Goal: Information Seeking & Learning: Learn about a topic

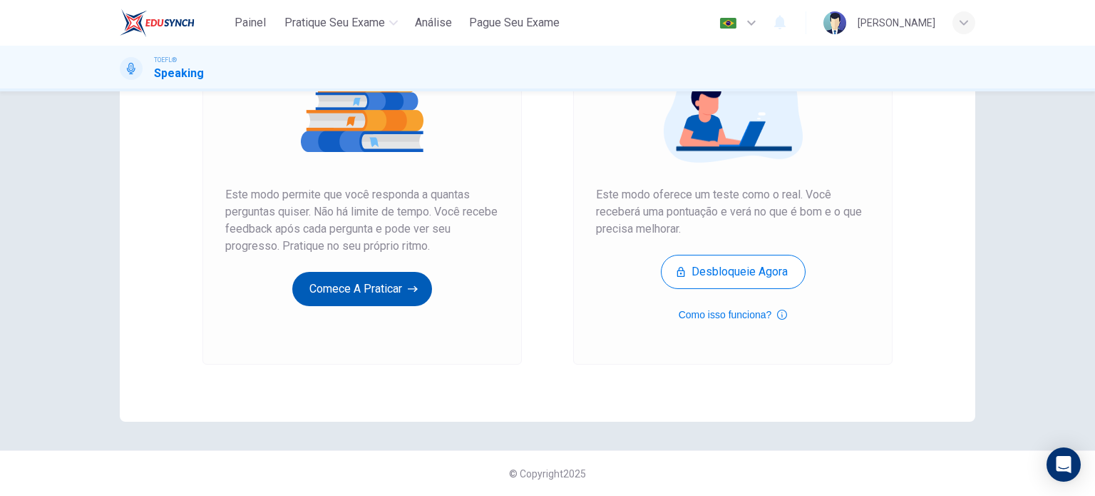
click at [335, 301] on button "Comece a praticar" at bounding box center [362, 289] width 140 height 34
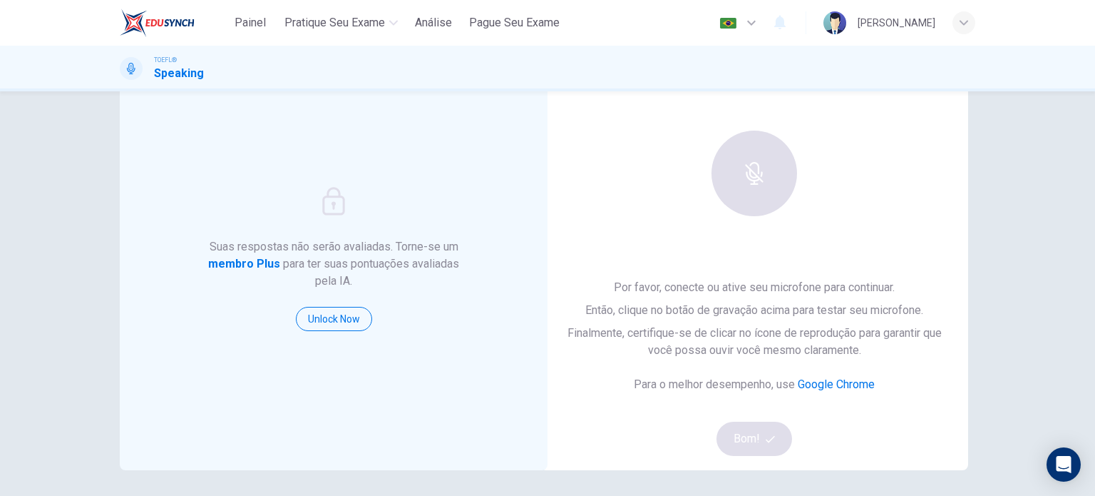
scroll to position [70, 0]
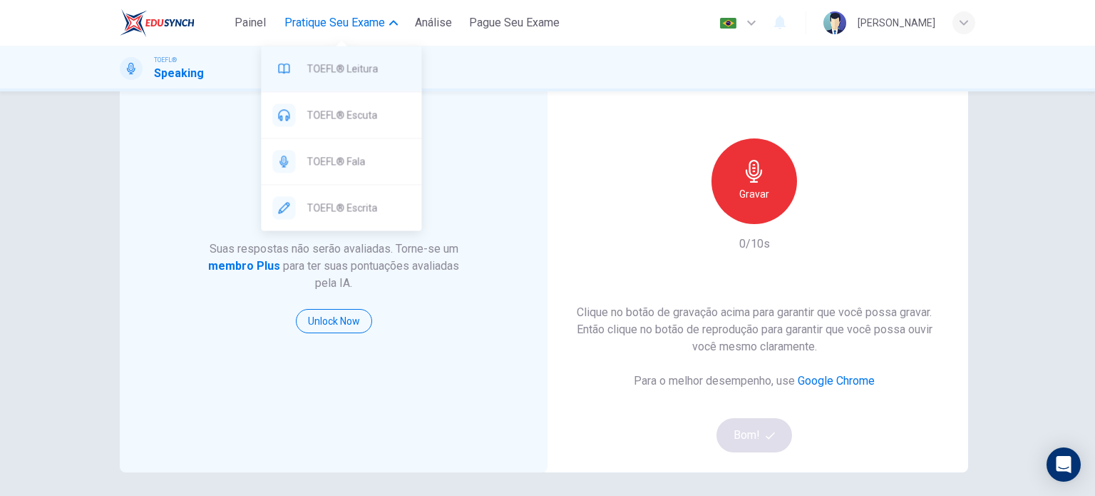
click at [361, 73] on span "TOEFL® Leitura" at bounding box center [358, 68] width 103 height 17
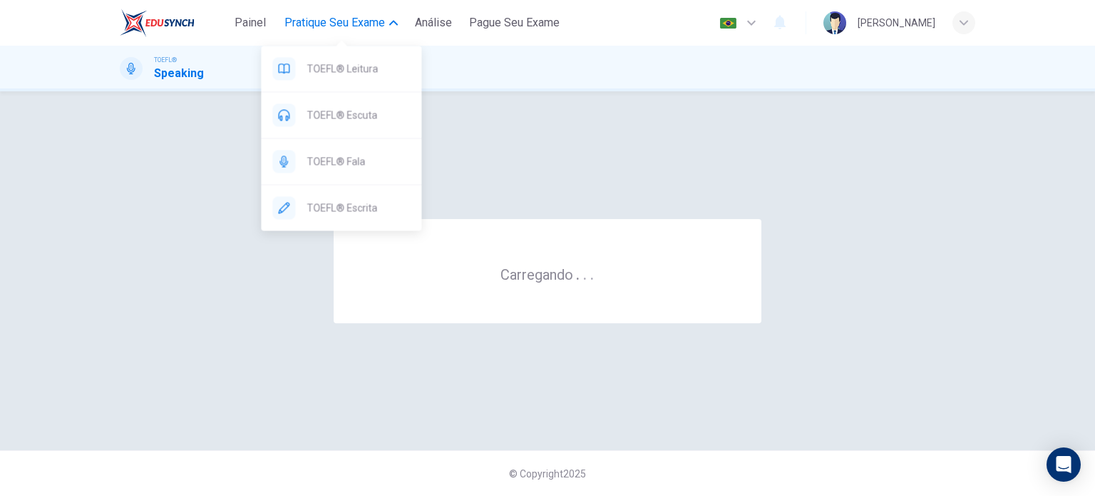
scroll to position [0, 0]
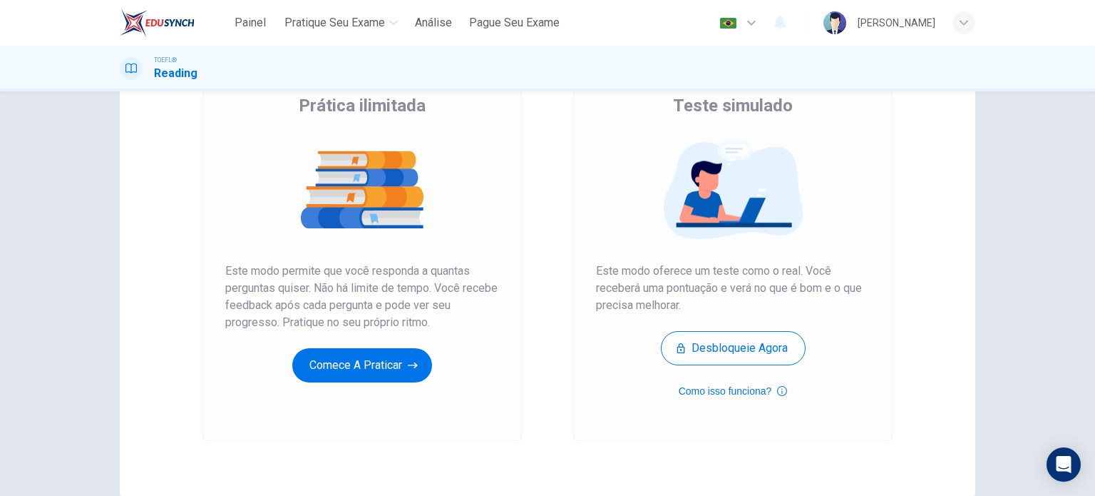
scroll to position [108, 0]
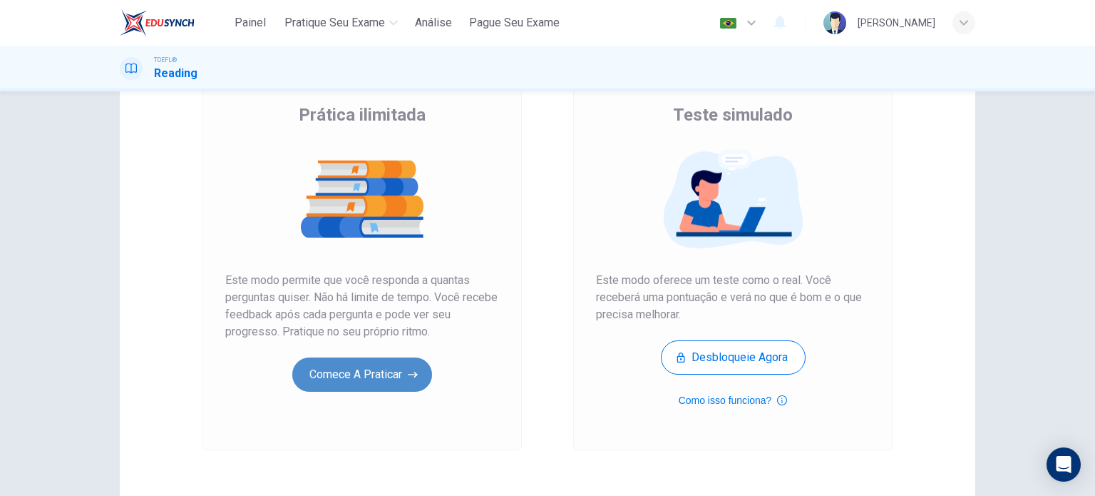
click at [352, 374] on button "Comece a praticar" at bounding box center [362, 374] width 140 height 34
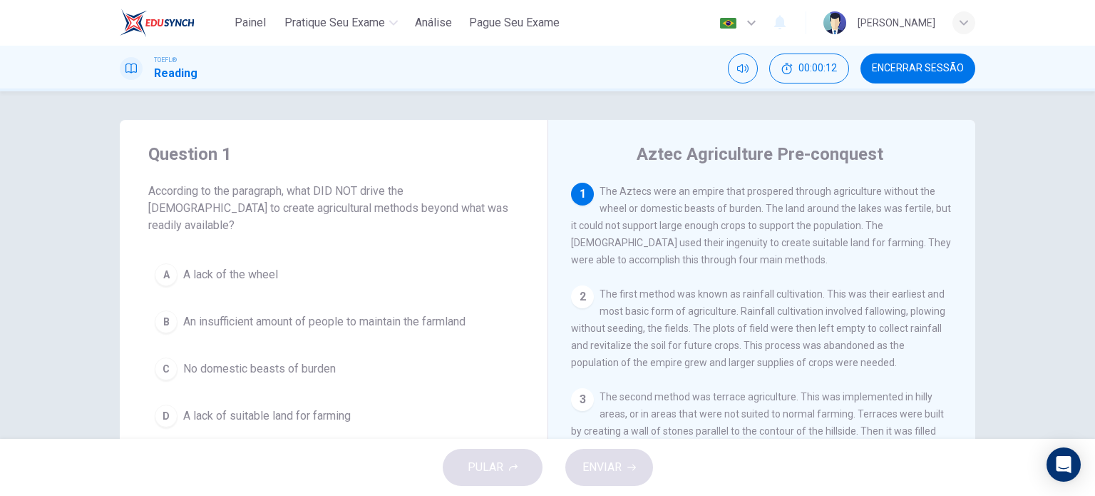
scroll to position [205, 0]
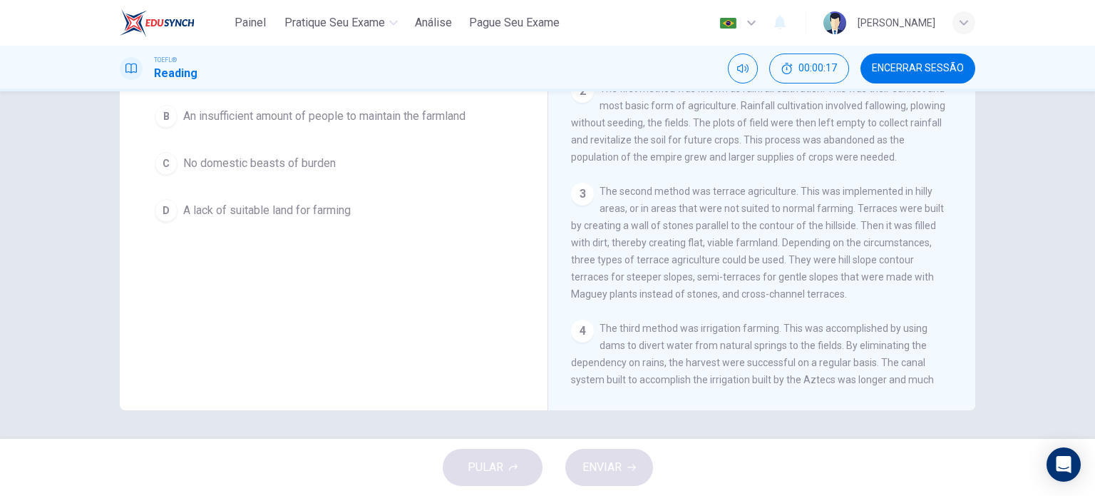
click at [969, 253] on div "Aztec Agriculture Pre-conquest 1 The Aztecs were an empire that prospered throu…" at bounding box center [762, 162] width 428 height 496
drag, startPoint x: 959, startPoint y: 254, endPoint x: 963, endPoint y: 238, distance: 16.1
click at [963, 238] on div "1 The Aztecs were an empire that prospered through agriculture without the whee…" at bounding box center [771, 182] width 401 height 410
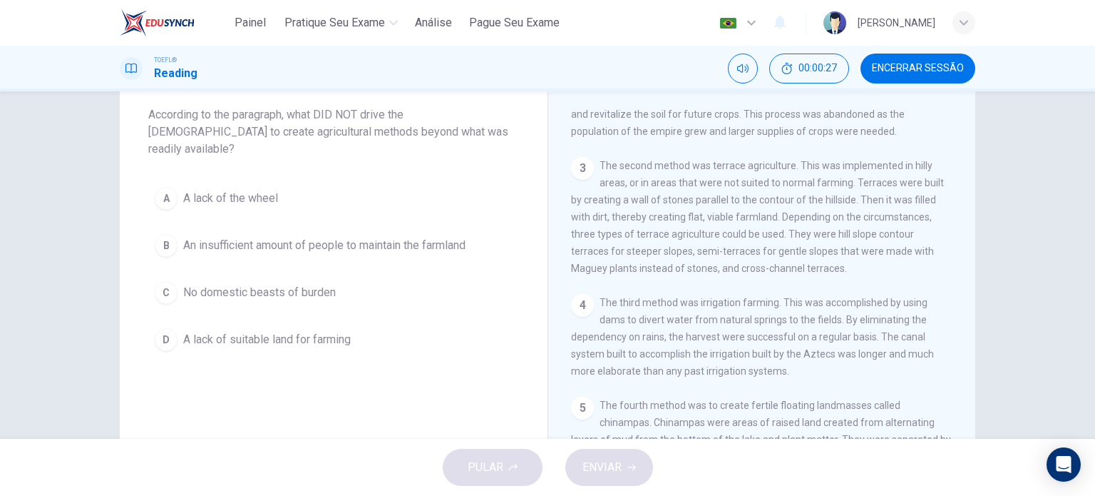
scroll to position [88, 0]
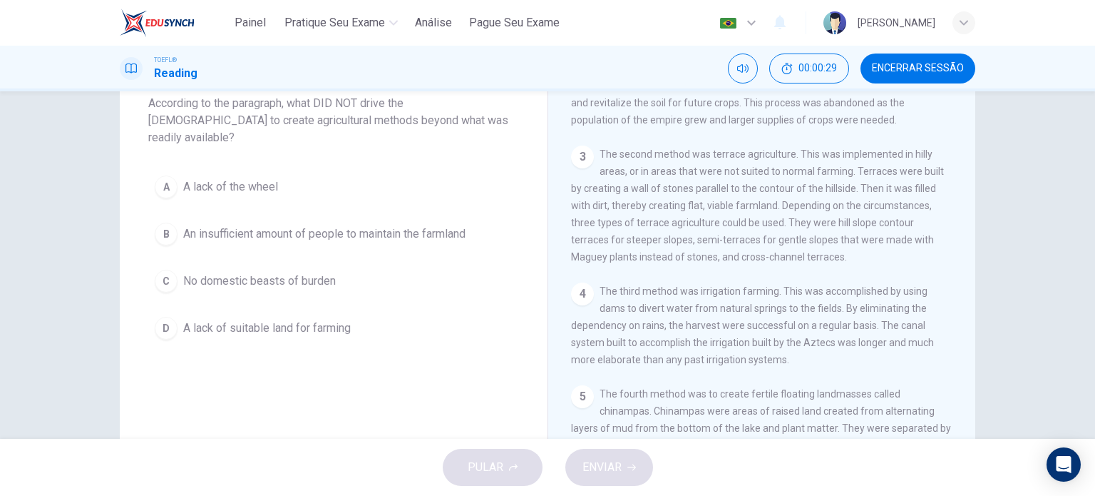
click at [509, 458] on div "PULAR ENVIAR" at bounding box center [547, 466] width 1095 height 57
click at [229, 319] on span "A lack of suitable land for farming" at bounding box center [267, 327] width 168 height 17
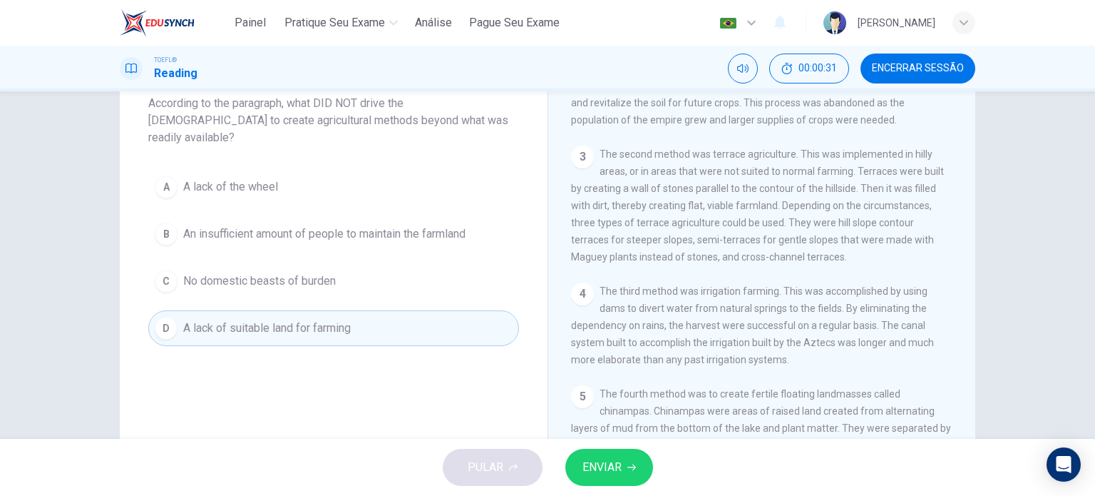
click at [250, 284] on div "A A lack of the wheel B An insufficient amount of people to maintain the farmla…" at bounding box center [333, 257] width 371 height 177
click at [242, 272] on span "No domestic beasts of burden" at bounding box center [259, 280] width 153 height 17
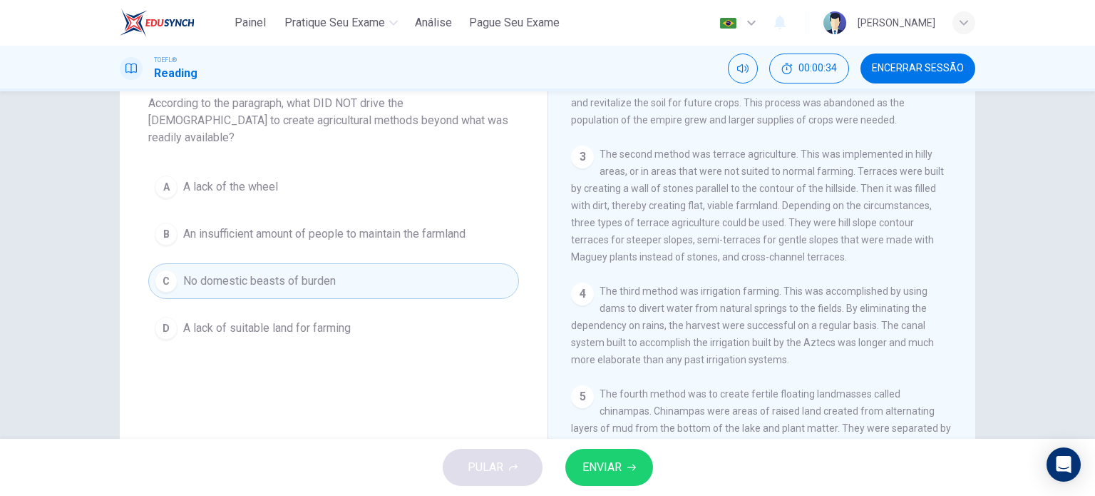
scroll to position [0, 0]
